Goal: Navigation & Orientation: Find specific page/section

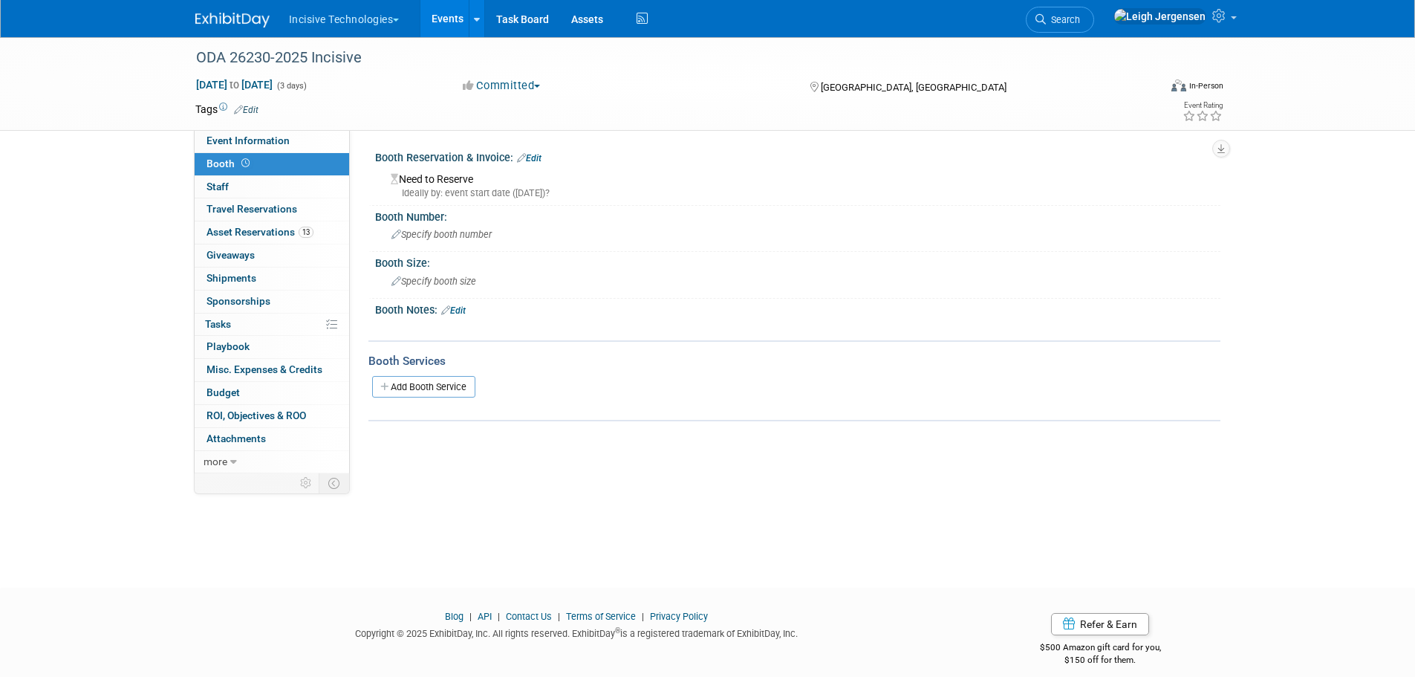
click at [399, 19] on span "button" at bounding box center [396, 20] width 6 height 3
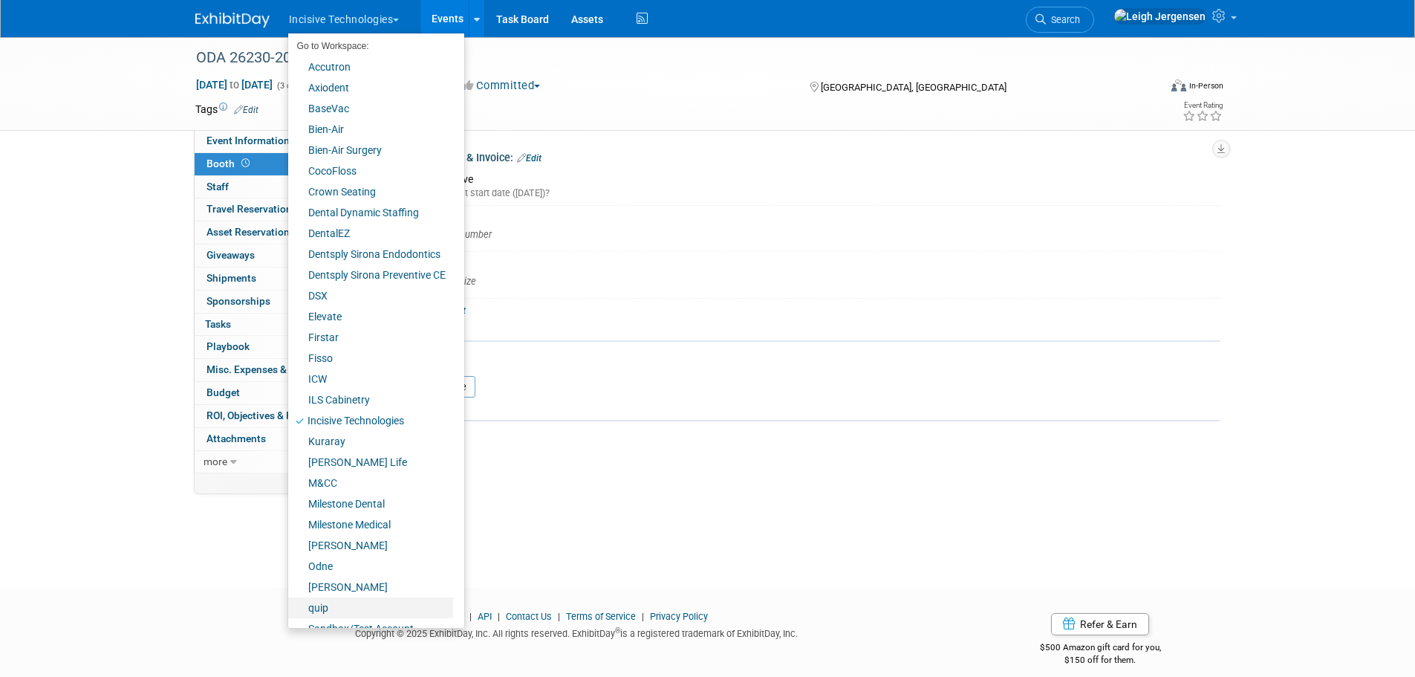
scroll to position [124, 0]
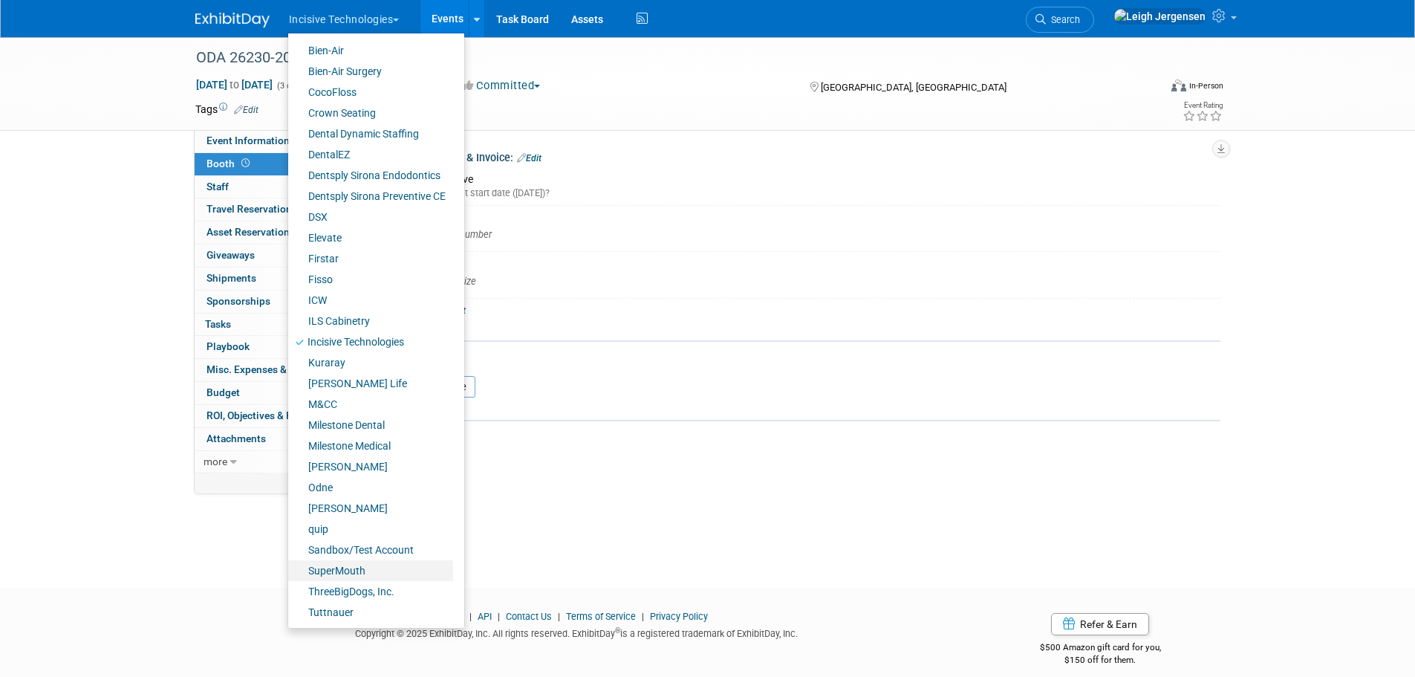
click at [366, 565] on link "SuperMouth" at bounding box center [370, 570] width 165 height 21
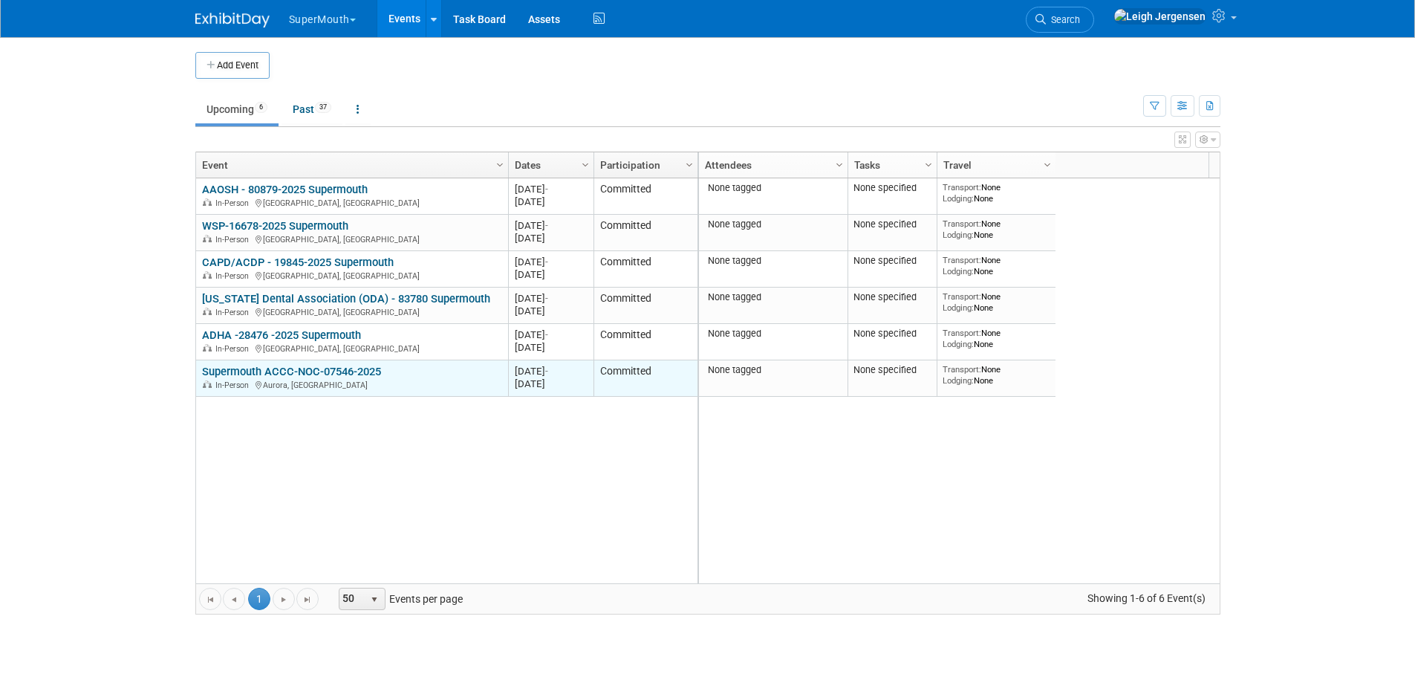
click at [323, 369] on link "Supermouth ACCC-NOC-07546-2025" at bounding box center [291, 371] width 179 height 13
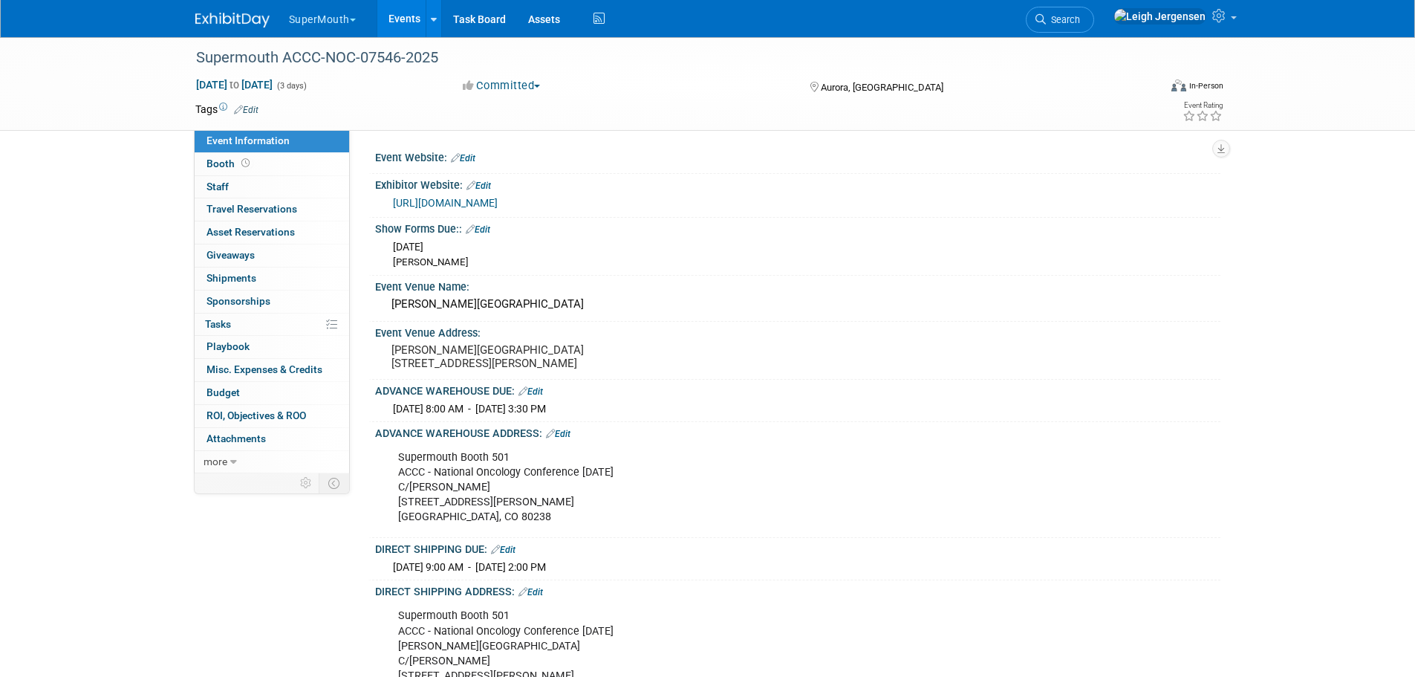
click at [359, 19] on button "SuperMouth" at bounding box center [331, 16] width 87 height 33
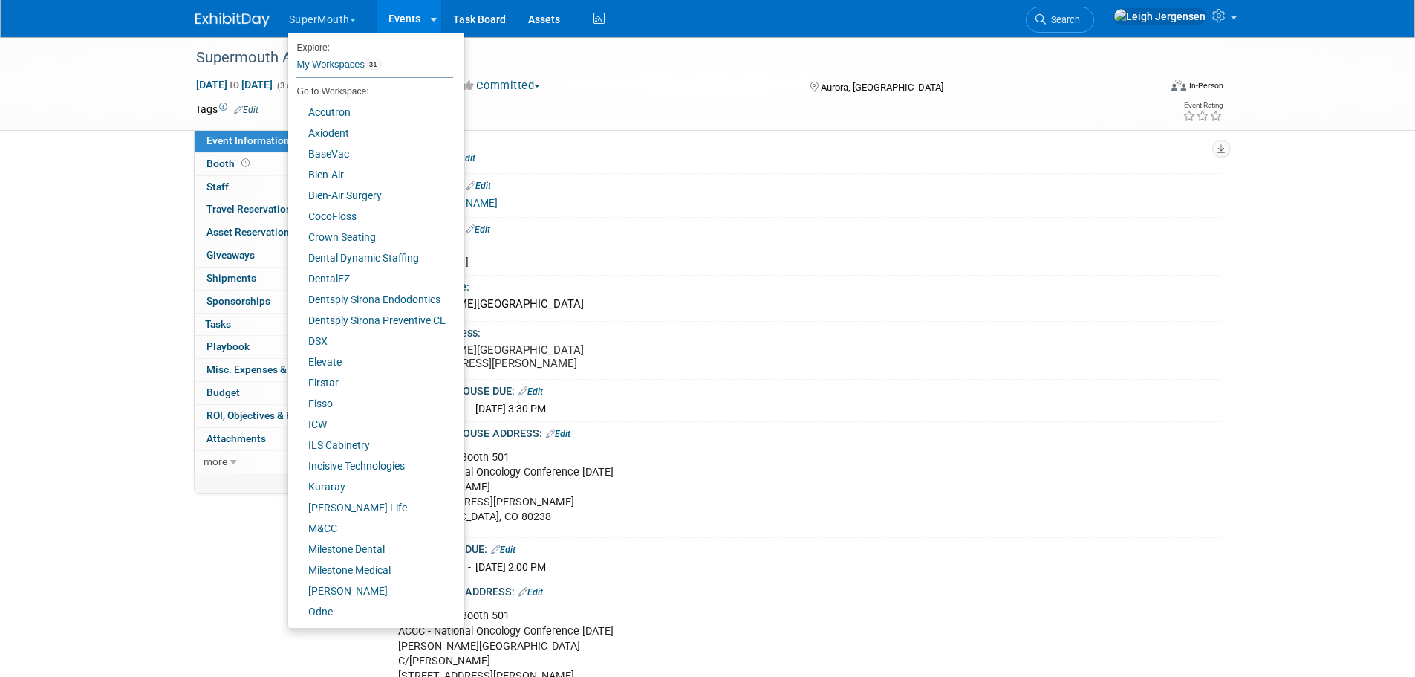
click at [999, 172] on div "Event Website: Edit" at bounding box center [794, 159] width 852 height 27
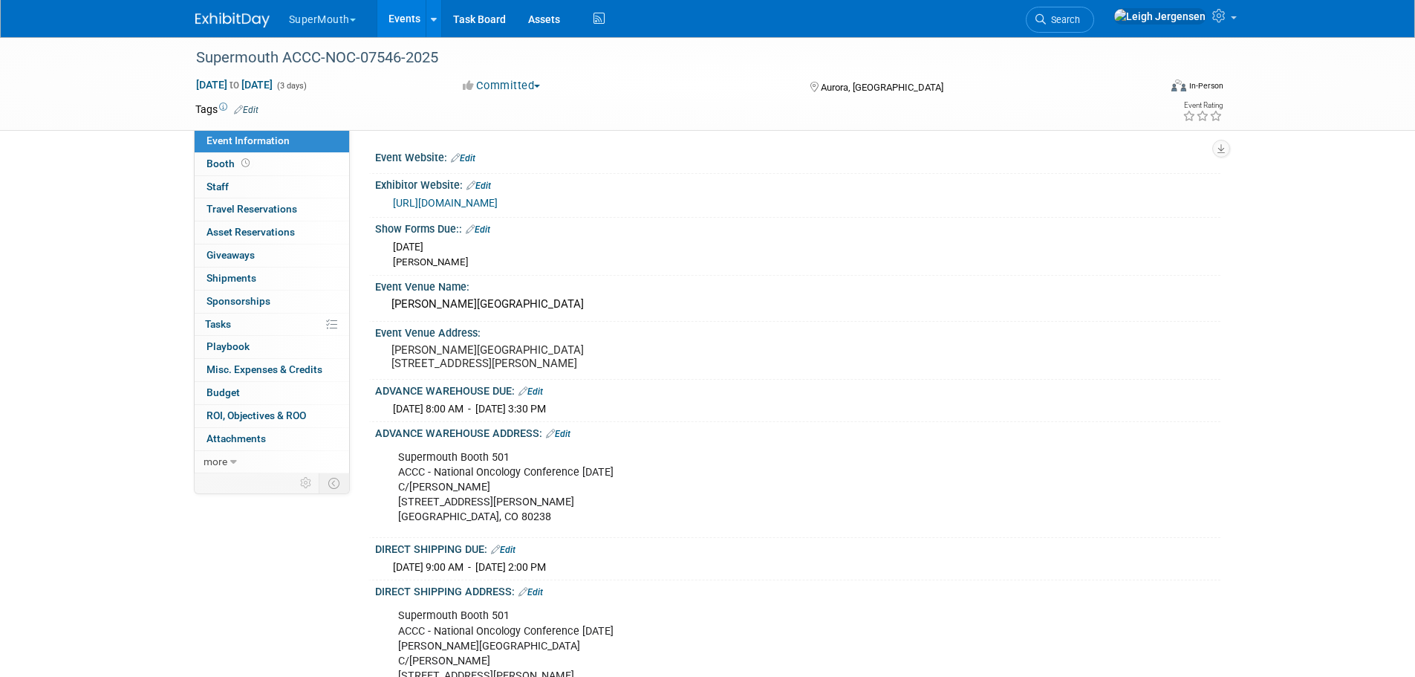
click at [415, 18] on link "Events" at bounding box center [404, 18] width 54 height 37
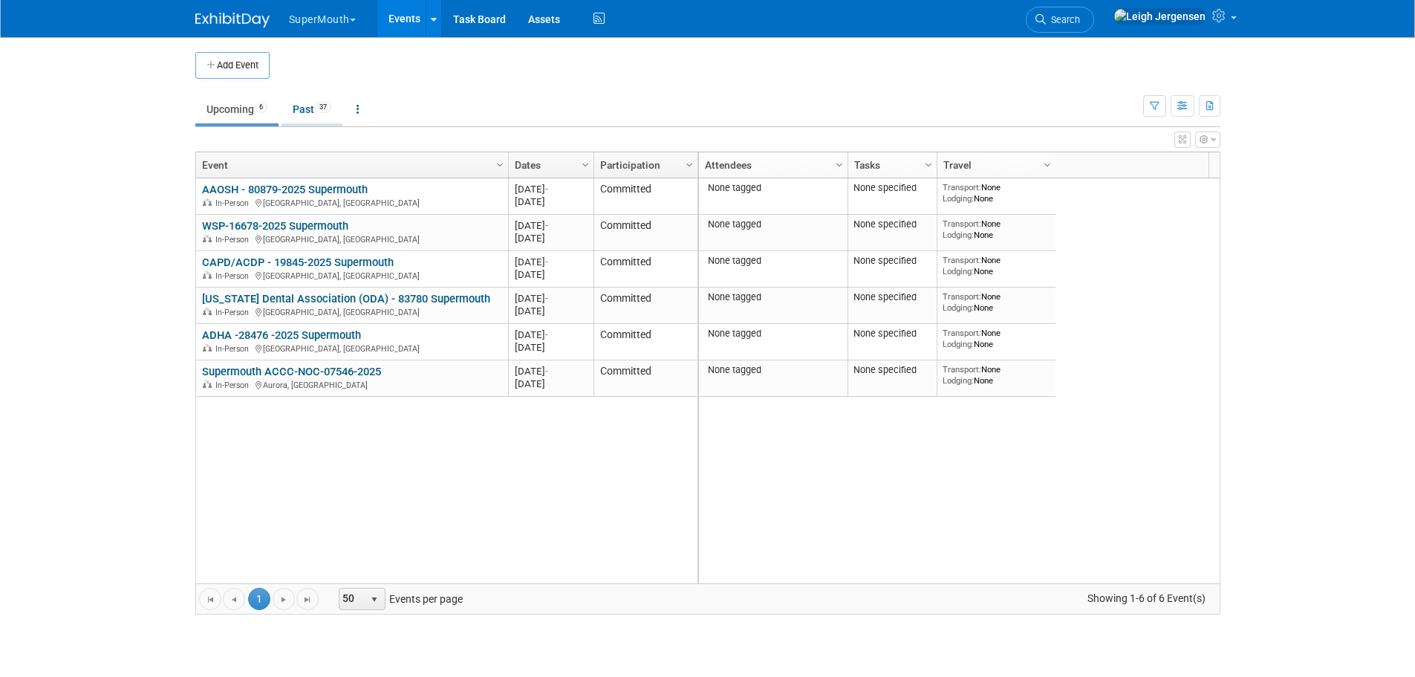
click at [296, 105] on link "Past 37" at bounding box center [312, 109] width 61 height 28
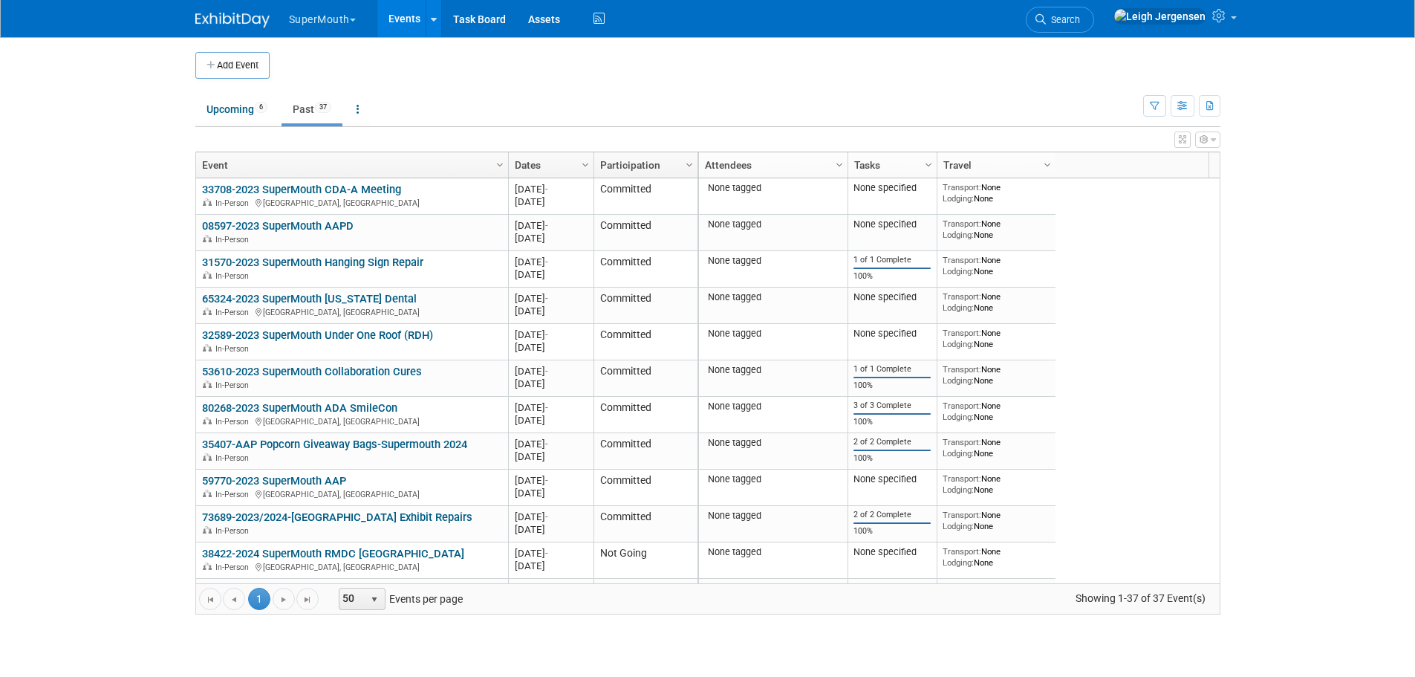
click at [553, 166] on link "Dates" at bounding box center [549, 164] width 69 height 25
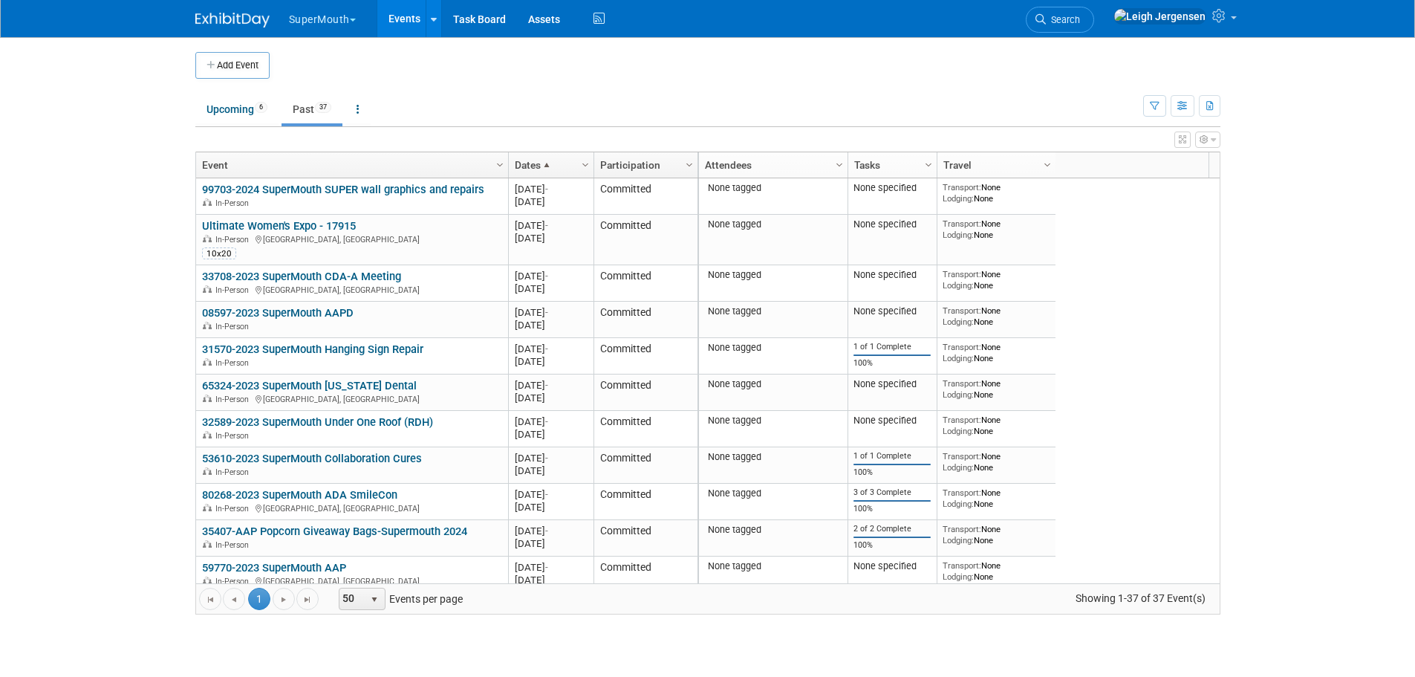
click at [553, 166] on link "Dates" at bounding box center [549, 164] width 69 height 25
